Goal: Task Accomplishment & Management: Use online tool/utility

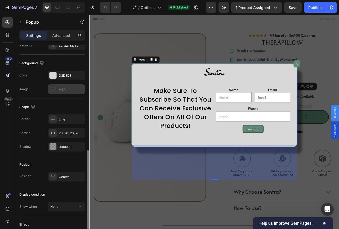
scroll to position [303, 0]
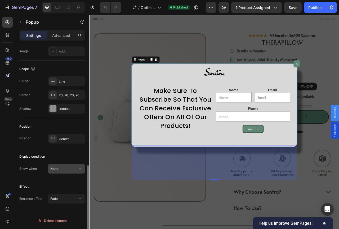
click at [69, 167] on div "None" at bounding box center [63, 168] width 27 height 5
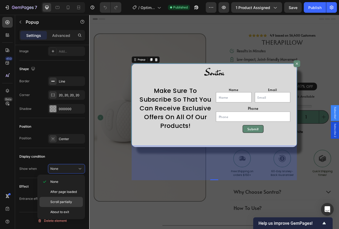
click at [73, 201] on p "Scroll partially" at bounding box center [65, 201] width 30 height 5
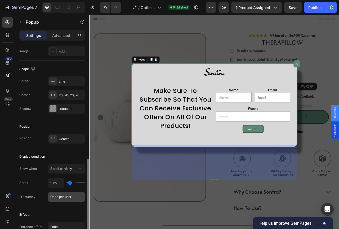
click at [68, 198] on span "Once per user" at bounding box center [60, 197] width 21 height 4
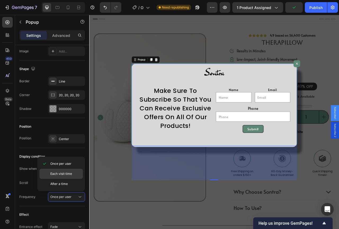
click at [64, 173] on span "Each visit time" at bounding box center [61, 173] width 22 height 5
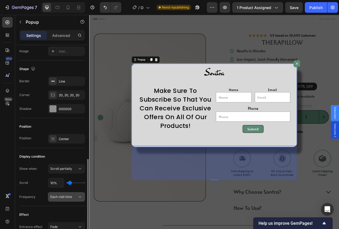
click at [75, 199] on div "Each visit time" at bounding box center [63, 196] width 27 height 5
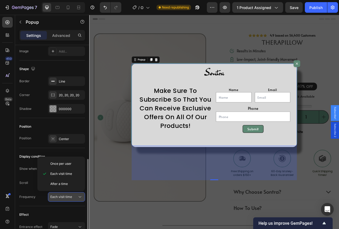
click at [68, 195] on span "Each visit time" at bounding box center [61, 197] width 22 height 4
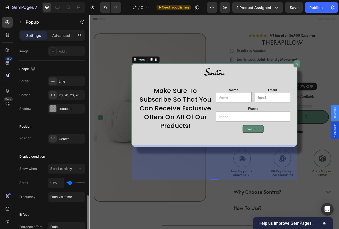
scroll to position [330, 0]
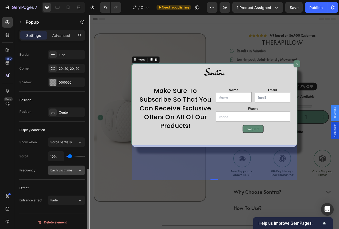
click at [72, 175] on button "Each visit time" at bounding box center [66, 170] width 37 height 10
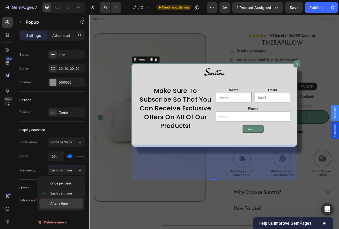
click at [66, 201] on div "After a time" at bounding box center [61, 203] width 43 height 10
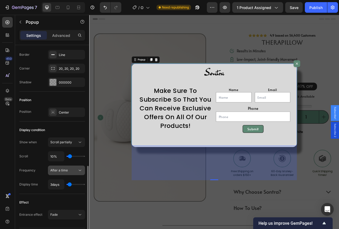
click at [72, 172] on div "After a time" at bounding box center [63, 170] width 27 height 5
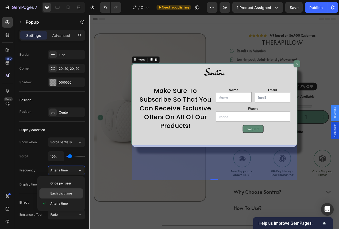
click at [69, 191] on span "Each visit time" at bounding box center [61, 193] width 22 height 5
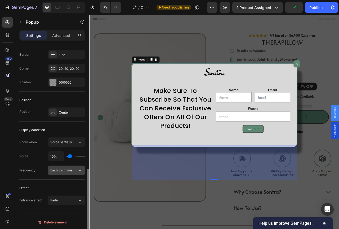
click at [69, 173] on div "Each visit time" at bounding box center [66, 170] width 32 height 5
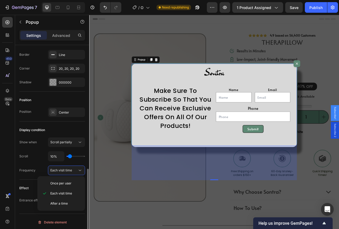
click at [46, 166] on div "Frequency Each visit time" at bounding box center [52, 170] width 66 height 10
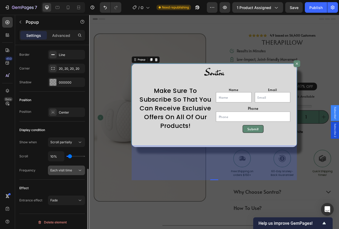
click at [58, 172] on span "Each visit time" at bounding box center [61, 170] width 22 height 5
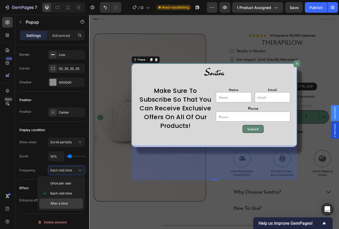
click at [60, 203] on span "After a time" at bounding box center [59, 203] width 18 height 5
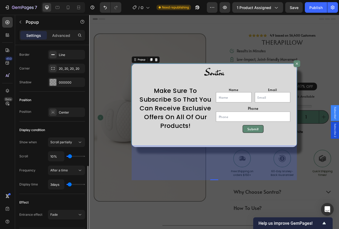
type input "1days"
type input "1"
type input "2days"
type input "2"
type input "3days"
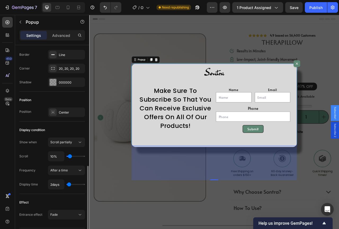
type input "3"
type input "4days"
type input "4"
type input "5days"
type input "5"
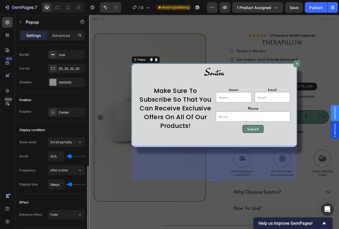
type input "6days"
type input "6"
type input "4days"
type input "4"
type input "3days"
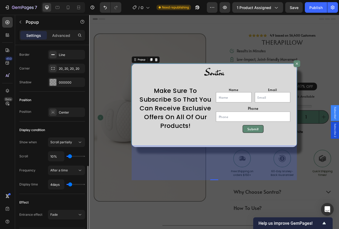
type input "3"
type input "2days"
type input "2"
type input "1days"
type input "1"
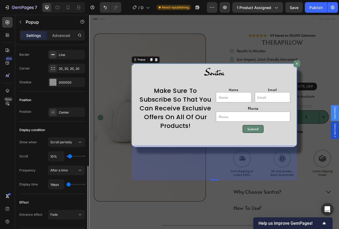
click at [69, 185] on input "range" at bounding box center [76, 184] width 19 height 1
click at [64, 172] on span "After a time" at bounding box center [59, 170] width 18 height 4
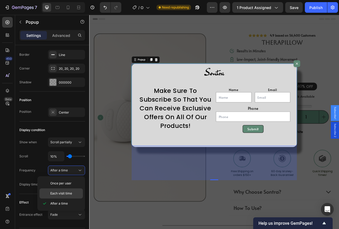
click at [66, 190] on div "Each visit time" at bounding box center [61, 193] width 43 height 10
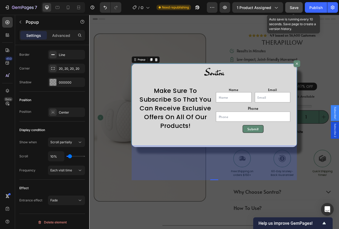
click at [293, 10] on div "Save" at bounding box center [294, 8] width 9 height 6
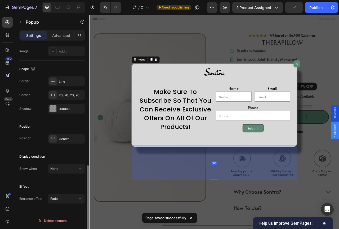
scroll to position [303, 0]
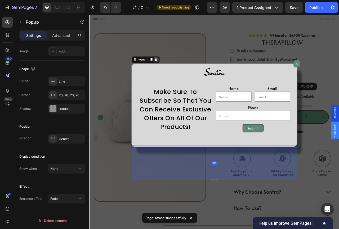
click at [174, 71] on icon "Dialog content" at bounding box center [174, 72] width 4 height 4
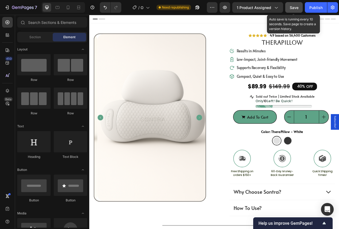
click at [293, 5] on span "Save" at bounding box center [294, 7] width 9 height 5
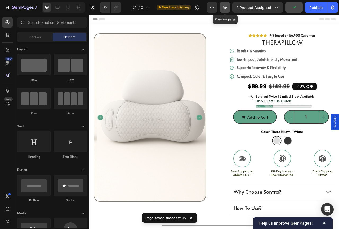
click at [225, 6] on icon "button" at bounding box center [225, 7] width 4 height 3
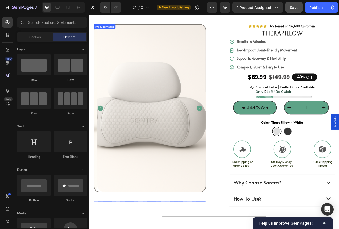
scroll to position [0, 0]
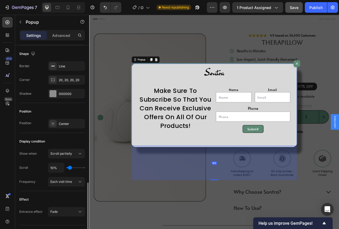
scroll to position [331, 0]
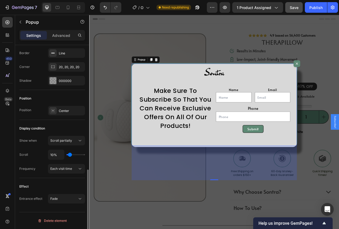
type input "9%"
type input "9"
type input "7%"
type input "7"
type input "6%"
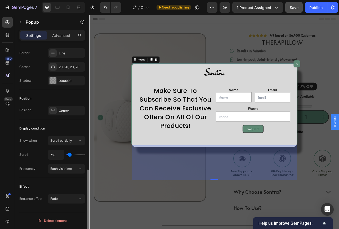
type input "6"
type input "15%"
type input "15"
type input "13%"
type input "13"
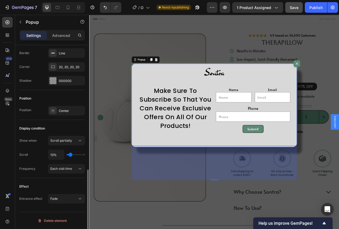
type input "11%"
type input "11"
type input "6%"
type input "6"
type input "0%"
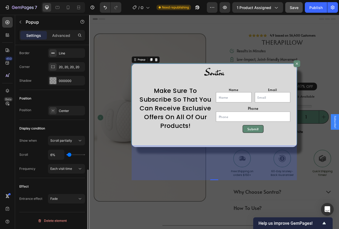
type input "0"
type input "6%"
type input "6"
type input "7%"
type input "7"
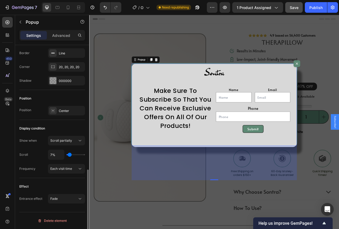
type input "4%"
type input "4"
type input "6%"
type input "6"
click at [69, 155] on input "range" at bounding box center [76, 154] width 19 height 1
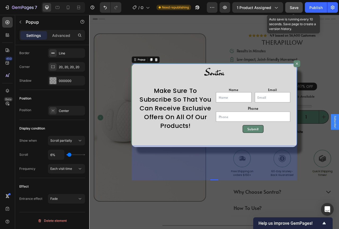
click at [298, 6] on span "Save" at bounding box center [294, 7] width 9 height 5
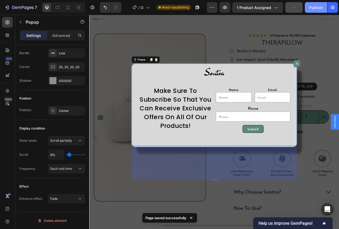
click at [318, 7] on div "Publish" at bounding box center [316, 8] width 13 height 6
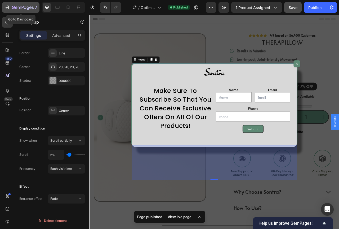
click at [12, 8] on icon "button" at bounding box center [23, 8] width 22 height 5
